Goal: Task Accomplishment & Management: Use online tool/utility

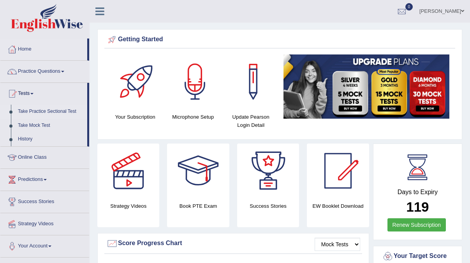
click at [53, 110] on link "Take Practice Sectional Test" at bounding box center [50, 112] width 73 height 14
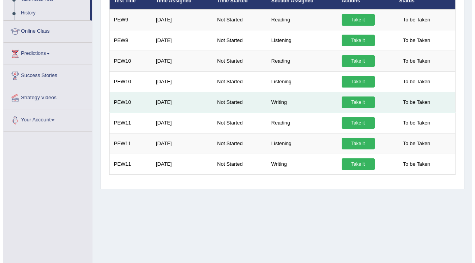
scroll to position [128, 0]
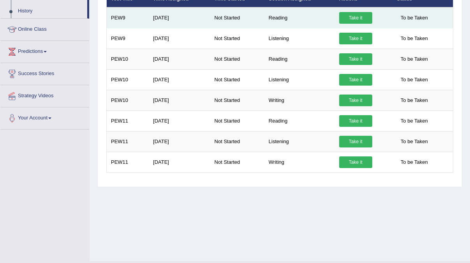
click at [345, 19] on link "Take it" at bounding box center [355, 18] width 33 height 12
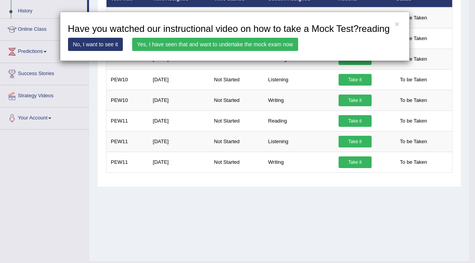
click at [279, 51] on link "Yes, I have seen that and want to undertake the mock exam now" at bounding box center [215, 44] width 166 height 13
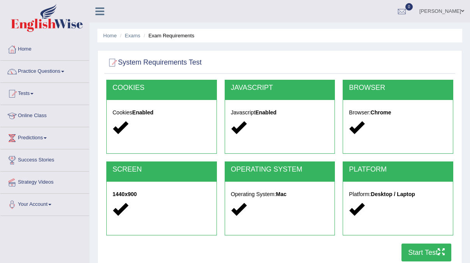
click at [416, 254] on button "Start Test" at bounding box center [426, 253] width 50 height 18
